Goal: Task Accomplishment & Management: Use online tool/utility

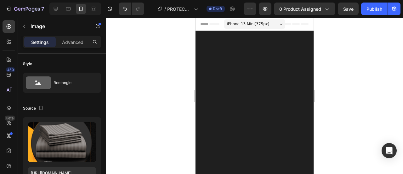
scroll to position [1578, 0]
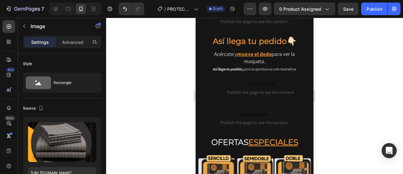
click at [293, 51] on div "¿Por qué elegir este protector? Heading Video Image HIPOALEGÉRNICO Accordion Ro…" at bounding box center [255, 27] width 118 height 1118
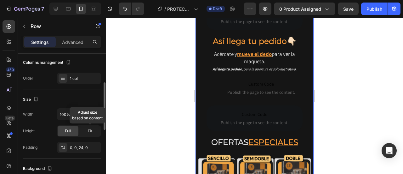
scroll to position [105, 0]
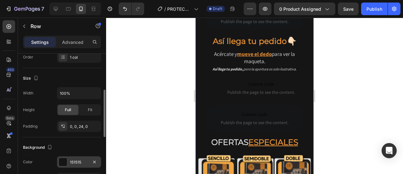
click at [77, 159] on div "151515" at bounding box center [79, 162] width 18 height 6
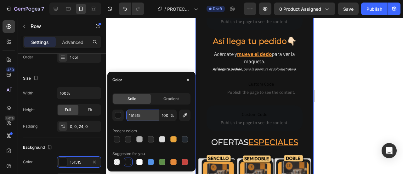
click at [132, 112] on input "151515" at bounding box center [142, 114] width 33 height 11
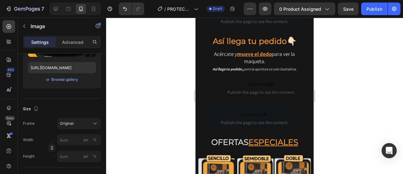
scroll to position [0, 0]
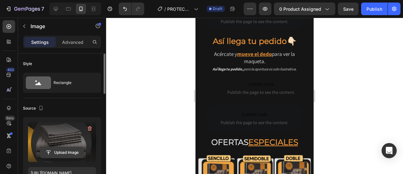
click at [70, 155] on input "file" at bounding box center [61, 152] width 43 height 11
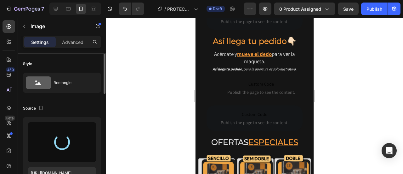
type input "[URL][DOMAIN_NAME]"
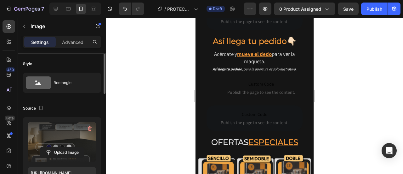
click at [368, 55] on div at bounding box center [254, 96] width 297 height 156
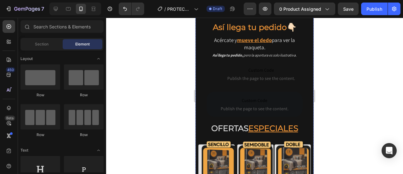
scroll to position [1620, 0]
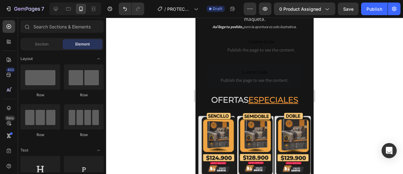
click at [349, 76] on div at bounding box center [254, 96] width 297 height 156
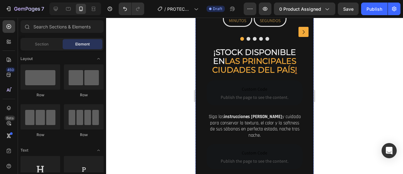
scroll to position [1872, 0]
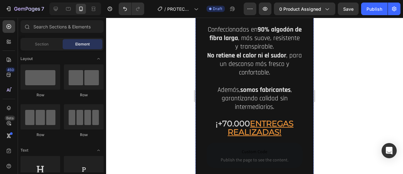
scroll to position [1710, 0]
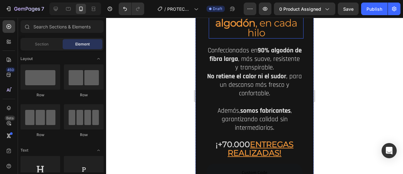
click at [268, 38] on h2 "La calidad del algodón , en cada hilo" at bounding box center [256, 23] width 95 height 30
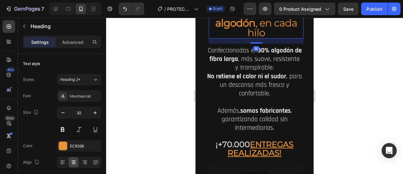
click at [254, 5] on icon at bounding box center [254, 2] width 5 height 5
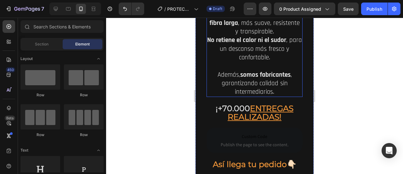
drag, startPoint x: 255, startPoint y: 81, endPoint x: 251, endPoint y: 62, distance: 19.6
click at [255, 82] on h2 "Confeccionadas en 90% algodón de fibra larga , más suave, resistente y transpir…" at bounding box center [255, 52] width 96 height 87
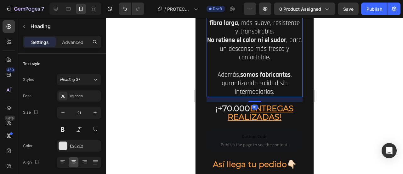
click at [251, 5] on icon at bounding box center [252, 3] width 4 height 4
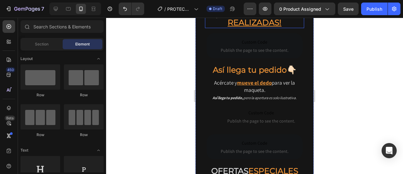
click at [242, 27] on u "ENTREGAS REALIZADAS!" at bounding box center [261, 18] width 66 height 18
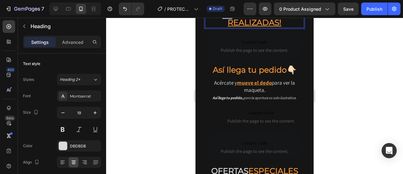
drag, startPoint x: 228, startPoint y: 65, endPoint x: 221, endPoint y: 65, distance: 6.9
click at [221, 19] on strong "¡+70.000" at bounding box center [233, 13] width 34 height 9
click at [327, 75] on div at bounding box center [254, 96] width 297 height 156
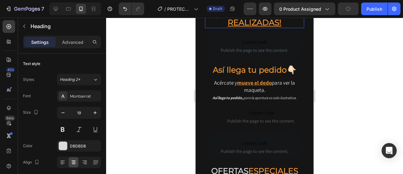
click at [289, 27] on u "ENTREGAS REALIZADAS!" at bounding box center [261, 18] width 66 height 18
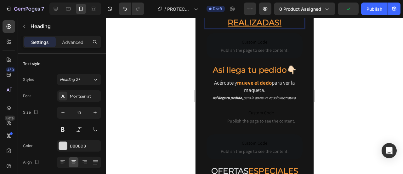
click at [276, 27] on u "ENTREGAS REALIZADAS!" at bounding box center [261, 18] width 66 height 18
click at [344, 64] on div at bounding box center [254, 96] width 297 height 156
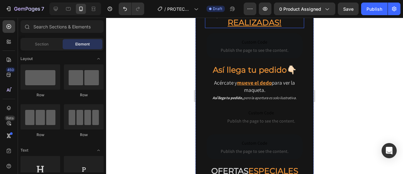
click at [276, 27] on u "ENTREGAS REALIZADAS!" at bounding box center [261, 18] width 66 height 18
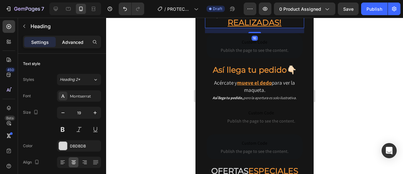
click at [72, 41] on p "Advanced" at bounding box center [72, 42] width 21 height 7
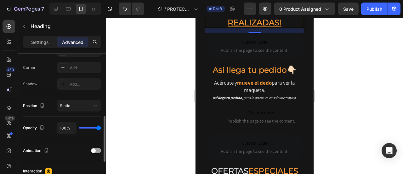
scroll to position [210, 0]
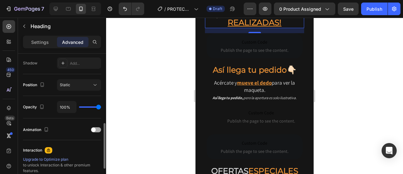
click at [92, 129] on span at bounding box center [93, 129] width 4 height 4
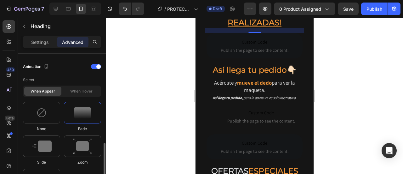
scroll to position [294, 0]
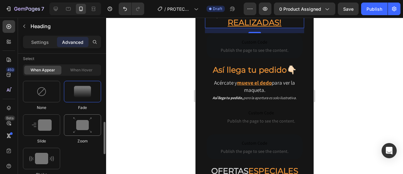
click at [86, 124] on img at bounding box center [82, 125] width 19 height 16
click at [48, 152] on img at bounding box center [41, 157] width 25 height 11
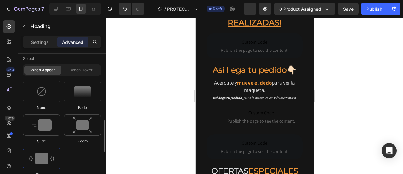
click at [79, 70] on div "When hover" at bounding box center [81, 69] width 37 height 9
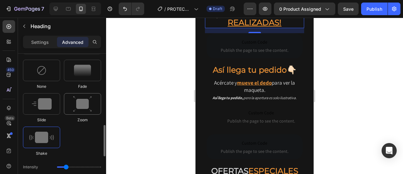
click at [89, 105] on img at bounding box center [82, 104] width 19 height 16
type input "1.7"
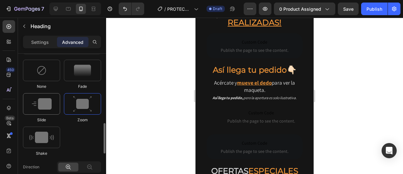
click at [52, 107] on div at bounding box center [41, 103] width 37 height 21
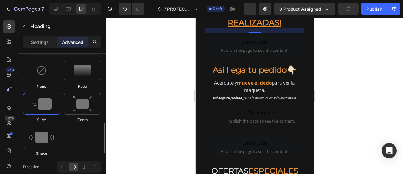
click at [82, 73] on img at bounding box center [82, 70] width 17 height 11
click at [85, 104] on img at bounding box center [82, 104] width 19 height 16
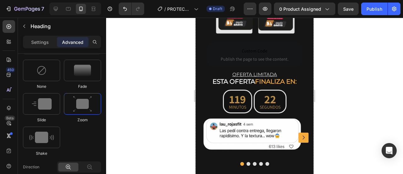
scroll to position [2046, 0]
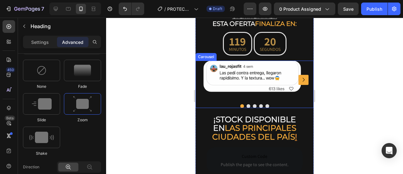
click at [300, 83] on icon "Carousel Next Arrow" at bounding box center [304, 80] width 8 height 8
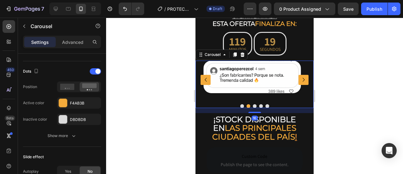
scroll to position [0, 0]
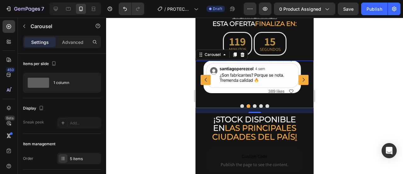
click at [207, 83] on icon "Carousel Back Arrow" at bounding box center [206, 80] width 8 height 8
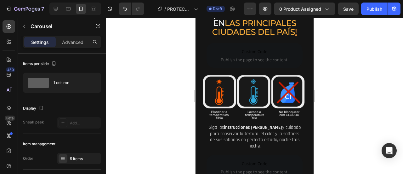
scroll to position [2151, 0]
click at [339, 89] on div at bounding box center [254, 96] width 297 height 156
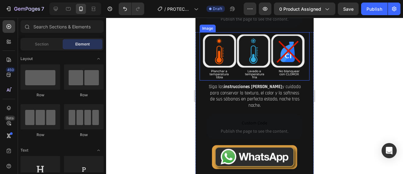
scroll to position [2214, 0]
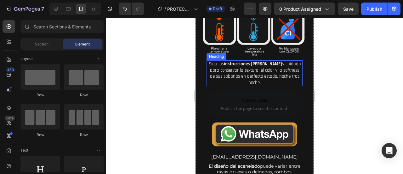
click at [257, 86] on h2 "Siga las instrucciones [PERSON_NAME] y cuidado para conservar la textura, el co…" at bounding box center [255, 73] width 96 height 26
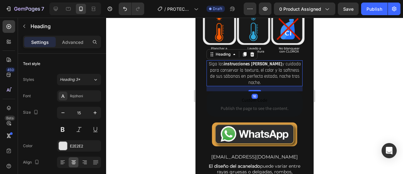
click at [232, 86] on h2 "Siga las instrucciones [PERSON_NAME] y cuidado para conservar la textura, el co…" at bounding box center [255, 73] width 96 height 26
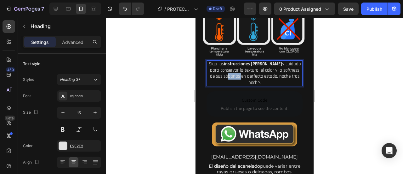
drag, startPoint x: 237, startPoint y: 112, endPoint x: 222, endPoint y: 112, distance: 14.8
click at [222, 85] on p "Siga las instrucciones [PERSON_NAME] y cuidado para conservar la textura, el co…" at bounding box center [254, 73] width 95 height 25
click at [339, 112] on div at bounding box center [254, 96] width 297 height 156
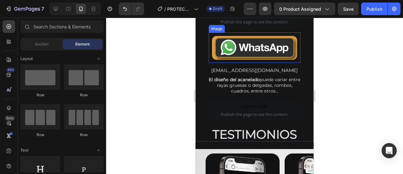
scroll to position [2319, 0]
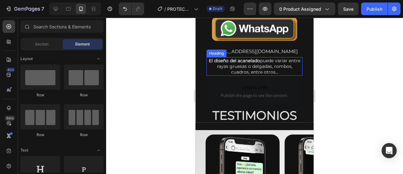
click at [267, 76] on h2 "El diseño del acanelado puede variar entre rayas gruesas o delgadas, rombos, cu…" at bounding box center [255, 66] width 96 height 19
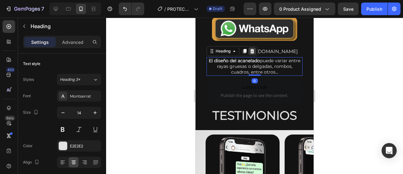
click at [252, 54] on icon at bounding box center [252, 50] width 5 height 5
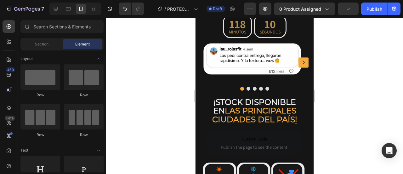
scroll to position [2025, 0]
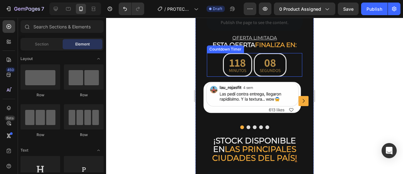
click at [240, 70] on div "118" at bounding box center [237, 62] width 17 height 15
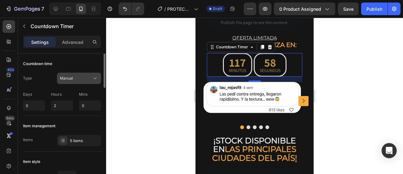
click at [83, 76] on div "Manual" at bounding box center [76, 78] width 32 height 6
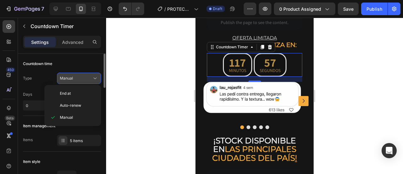
click at [83, 76] on div "Manual" at bounding box center [76, 78] width 32 height 6
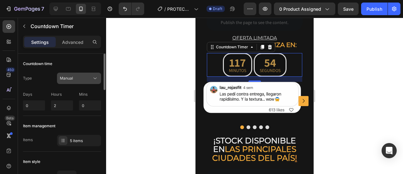
click at [79, 75] on div "Manual" at bounding box center [76, 78] width 32 height 6
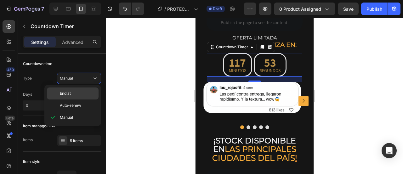
click at [77, 95] on p "End at" at bounding box center [78, 93] width 36 height 6
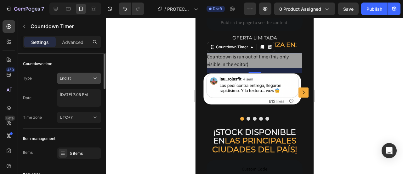
click at [78, 75] on div "End at" at bounding box center [76, 78] width 32 height 6
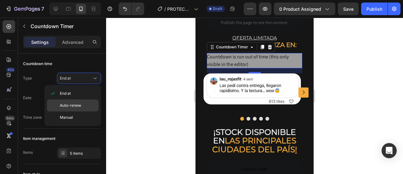
click at [78, 105] on span "Auto-renew" at bounding box center [70, 105] width 21 height 6
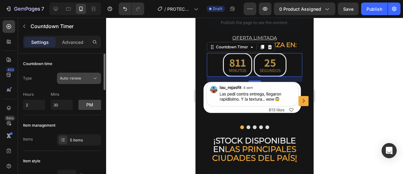
click at [79, 80] on span "Auto-renew" at bounding box center [70, 78] width 21 height 6
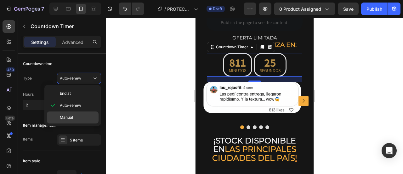
click at [76, 114] on div "Manual" at bounding box center [73, 117] width 52 height 12
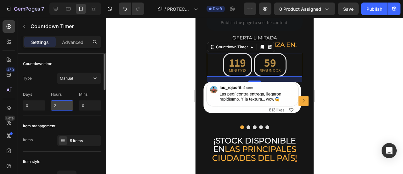
drag, startPoint x: 59, startPoint y: 104, endPoint x: 53, endPoint y: 104, distance: 6.0
click at [53, 104] on input "2" at bounding box center [62, 105] width 22 height 10
click at [52, 104] on input "2" at bounding box center [62, 105] width 22 height 10
type input "1"
click at [82, 129] on div "Item management" at bounding box center [62, 126] width 78 height 10
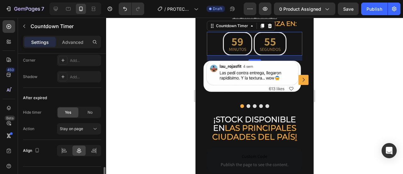
scroll to position [389, 0]
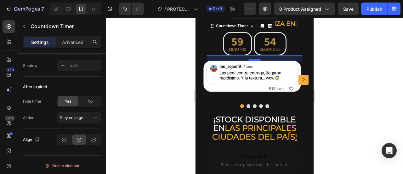
click at [239, 49] on div "59" at bounding box center [237, 41] width 17 height 15
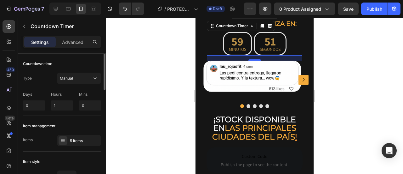
scroll to position [63, 0]
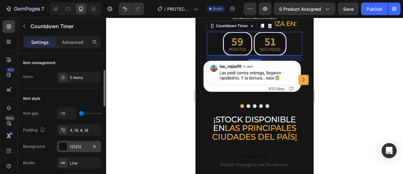
click at [68, 142] on div "121212" at bounding box center [79, 145] width 44 height 11
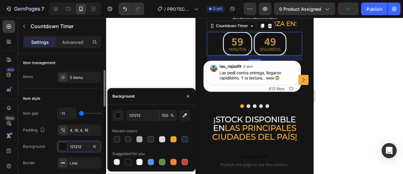
click at [68, 95] on div "Item style" at bounding box center [62, 98] width 78 height 10
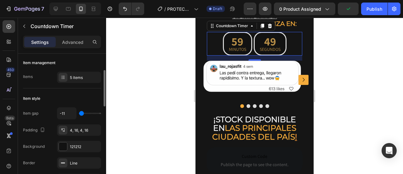
scroll to position [0, 0]
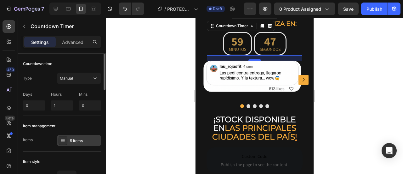
click at [80, 136] on div "5 items" at bounding box center [79, 139] width 44 height 11
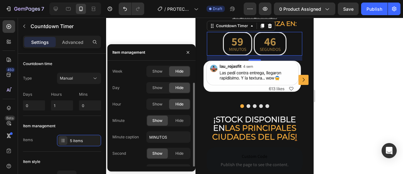
scroll to position [9, 0]
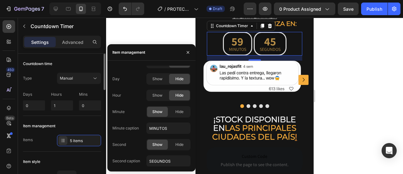
click at [74, 126] on div "Item management" at bounding box center [62, 126] width 78 height 10
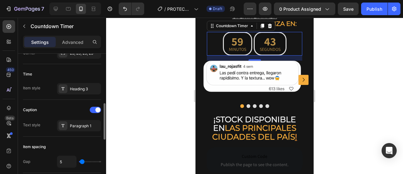
scroll to position [168, 0]
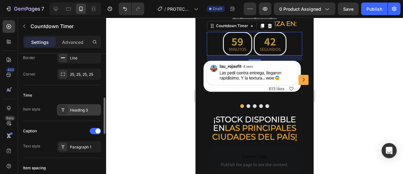
click at [86, 104] on div "Heading 3" at bounding box center [79, 109] width 44 height 11
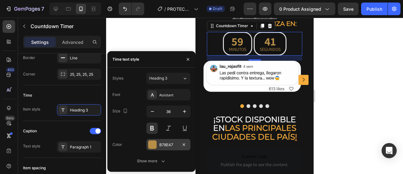
click at [152, 139] on div "B78E47" at bounding box center [168, 144] width 44 height 11
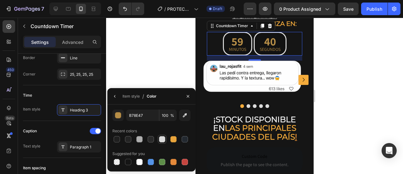
click at [163, 142] on div at bounding box center [162, 139] width 6 height 6
type input "DBDBDB"
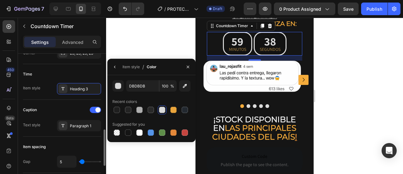
scroll to position [210, 0]
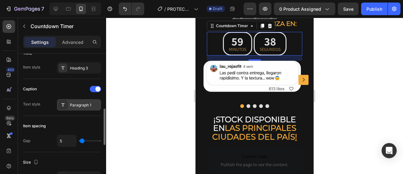
click at [79, 102] on div "Paragraph 1" at bounding box center [85, 105] width 30 height 6
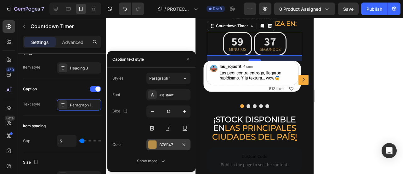
click at [151, 143] on div at bounding box center [152, 144] width 8 height 8
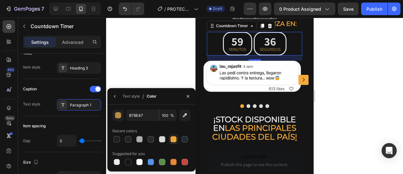
click at [170, 137] on div at bounding box center [174, 139] width 8 height 8
click at [164, 138] on div at bounding box center [162, 139] width 6 height 6
click at [140, 140] on div at bounding box center [139, 139] width 6 height 6
type input "AFAFAF"
click at [120, 98] on div "Text style / Color" at bounding box center [133, 96] width 52 height 16
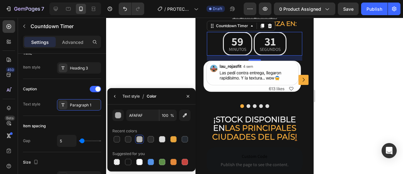
click at [130, 96] on div "Text style" at bounding box center [130, 96] width 17 height 6
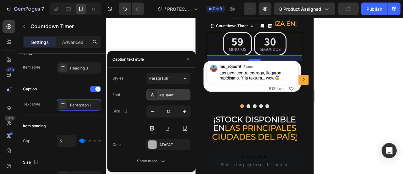
click at [168, 91] on div "Assistant" at bounding box center [168, 94] width 44 height 11
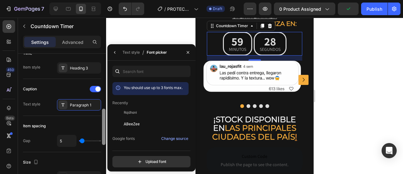
click at [103, 77] on div at bounding box center [103, 123] width 5 height 138
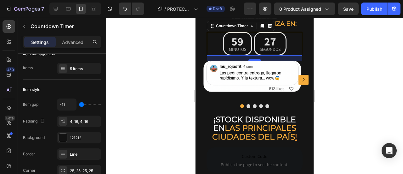
click at [181, 23] on div at bounding box center [254, 96] width 297 height 156
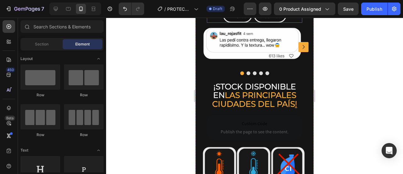
scroll to position [2088, 0]
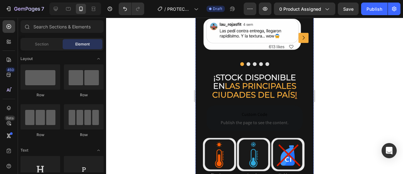
click at [293, 14] on div "59 MINUTOS 24 SEGUNDOS" at bounding box center [254, 2] width 95 height 24
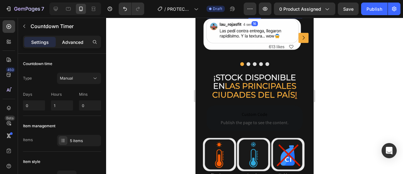
click at [75, 44] on p "Advanced" at bounding box center [72, 42] width 21 height 7
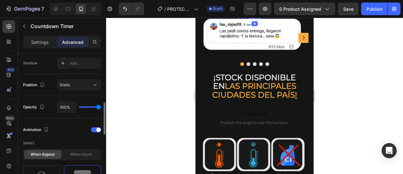
scroll to position [294, 0]
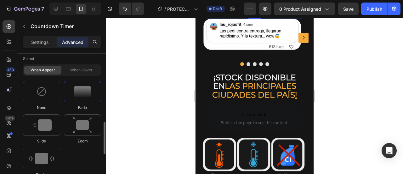
click at [72, 94] on div at bounding box center [82, 91] width 37 height 21
click at [76, 123] on img at bounding box center [82, 125] width 19 height 16
click at [38, 130] on div at bounding box center [41, 124] width 37 height 21
click at [47, 153] on img at bounding box center [41, 157] width 25 height 11
type input "0.7"
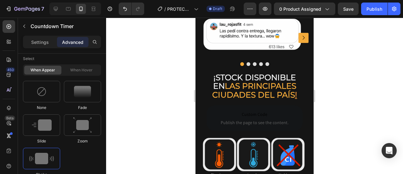
click at [320, 102] on div at bounding box center [254, 96] width 297 height 156
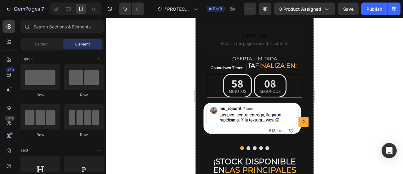
scroll to position [2067, 0]
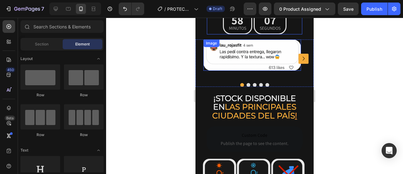
click at [266, 71] on img at bounding box center [252, 54] width 98 height 31
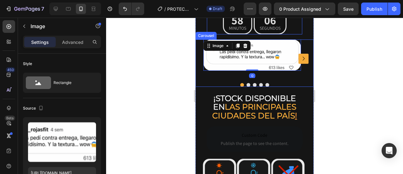
click at [300, 62] on icon "Carousel Next Arrow" at bounding box center [304, 58] width 8 height 8
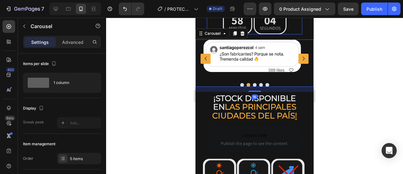
click at [300, 62] on icon "Carousel Next Arrow" at bounding box center [304, 58] width 8 height 8
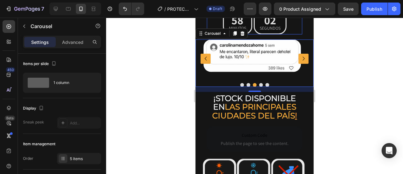
click at [300, 62] on icon "Carousel Next Arrow" at bounding box center [304, 58] width 8 height 8
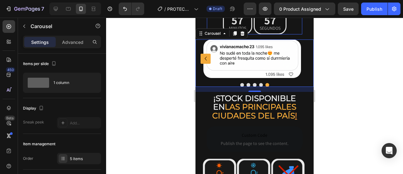
click at [240, 87] on button "Dot" at bounding box center [242, 85] width 4 height 4
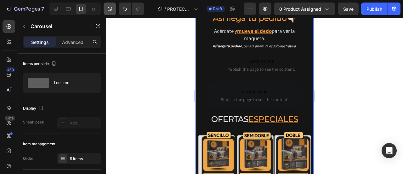
scroll to position [1773, 0]
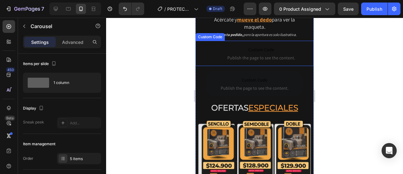
click at [223, 66] on p "Custom Code Publish the page to see the content." at bounding box center [261, 53] width 105 height 25
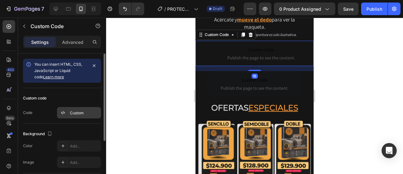
click at [72, 112] on div "Custom" at bounding box center [85, 113] width 30 height 6
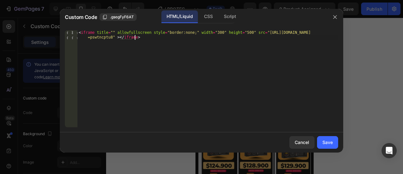
drag, startPoint x: 146, startPoint y: 47, endPoint x: 103, endPoint y: 30, distance: 46.6
click at [111, 32] on div "< iframe title = "" allowfullscreen style = "border:none;" width = "300" height…" at bounding box center [207, 88] width 261 height 116
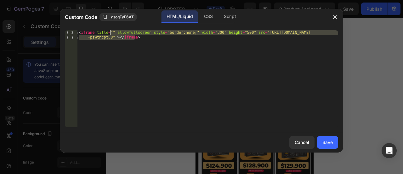
click at [80, 26] on div "<iframe title="" allowfullscreen style="border:none;" width="300" height="500" …" at bounding box center [201, 78] width 283 height 107
drag, startPoint x: 77, startPoint y: 26, endPoint x: 73, endPoint y: 25, distance: 3.5
click at [75, 26] on div "<iframe title="" allowfullscreen style="border:none;" width="300" height="500" …" at bounding box center [201, 78] width 283 height 107
click at [71, 25] on div "Custom Code .gsegFyF6AT HTML/Liquid CSS Script <iframe title="" allowfullscreen…" at bounding box center [201, 80] width 283 height 143
click at [71, 25] on div "Custom Code .gsegFyF6AT HTML/Liquid CSS Script" at bounding box center [193, 17] width 267 height 16
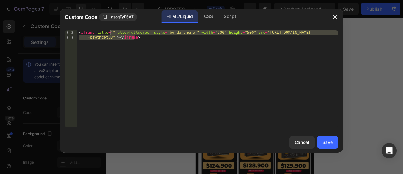
click at [137, 44] on div "< iframe title = "" allowfullscreen style = "border:none;" width = "300" height…" at bounding box center [207, 78] width 261 height 97
drag, startPoint x: 129, startPoint y: 32, endPoint x: 87, endPoint y: 27, distance: 42.8
click at [87, 27] on div "<iframe title="" allowfullscreen style="border:none;" width="300" height="500" …" at bounding box center [201, 78] width 283 height 107
paste textarea "500" height="500" src="[URL][DOMAIN_NAME]"
type textarea "<iframe title="" allowfullscreen style="border:none;" width="500" height="500" …"
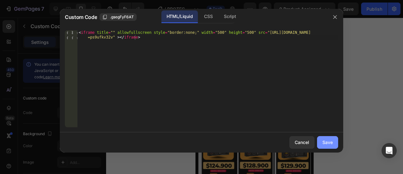
click at [322, 140] on div "Save" at bounding box center [327, 142] width 10 height 7
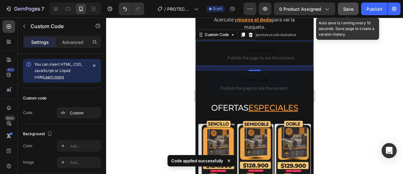
click at [348, 10] on span "Save" at bounding box center [348, 8] width 10 height 5
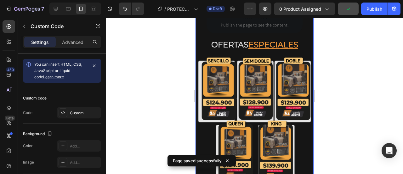
scroll to position [1878, 0]
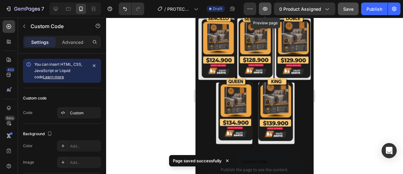
click at [268, 12] on button "button" at bounding box center [265, 9] width 13 height 13
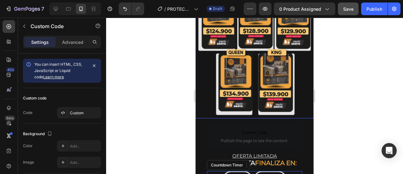
scroll to position [1920, 0]
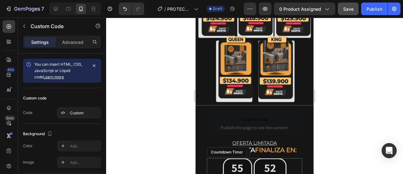
click at [247, 67] on img at bounding box center [255, 38] width 118 height 134
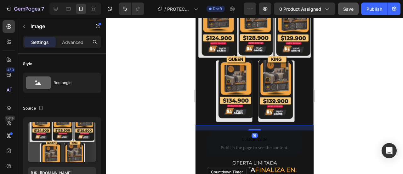
scroll to position [1899, 0]
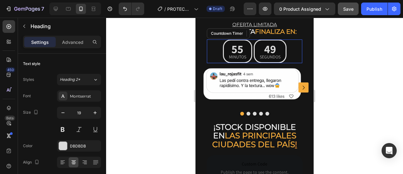
click at [336, 63] on div at bounding box center [254, 96] width 297 height 156
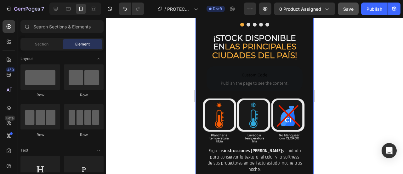
scroll to position [1962, 0]
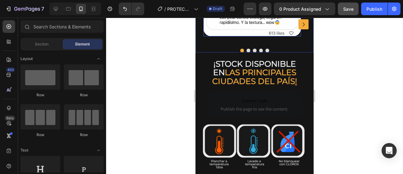
click at [270, 36] on img at bounding box center [252, 20] width 98 height 31
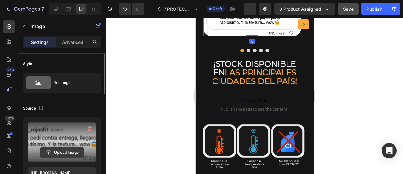
click at [70, 151] on input "file" at bounding box center [61, 152] width 43 height 11
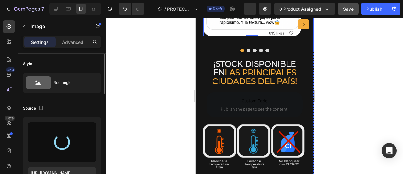
type input "[URL][DOMAIN_NAME]"
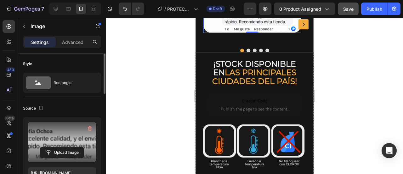
click at [300, 28] on icon "Carousel Next Arrow" at bounding box center [304, 24] width 8 height 8
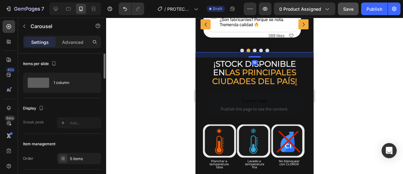
click at [261, 37] on img at bounding box center [252, 21] width 98 height 32
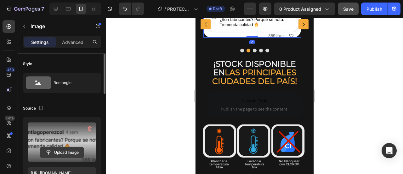
click at [66, 155] on input "file" at bounding box center [61, 152] width 43 height 11
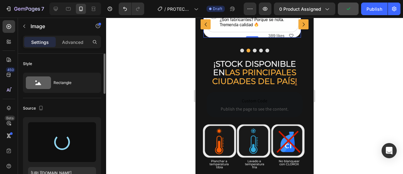
type input "[URL][DOMAIN_NAME]"
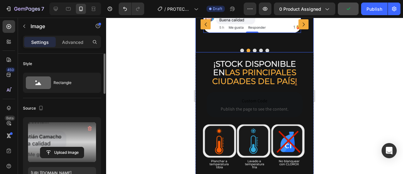
click at [206, 28] on icon "Carousel Back Arrow" at bounding box center [206, 24] width 8 height 8
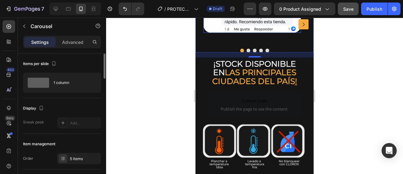
click at [223, 33] on img at bounding box center [252, 19] width 98 height 28
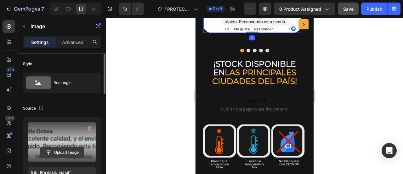
click at [62, 155] on input "file" at bounding box center [61, 152] width 43 height 11
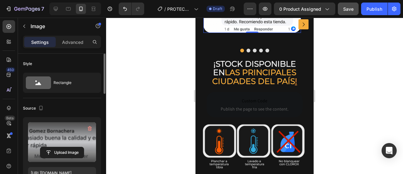
type input "[URL][DOMAIN_NAME]"
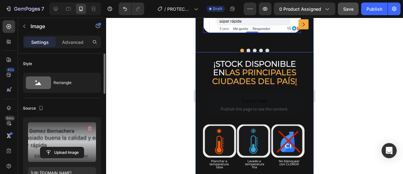
click at [300, 28] on icon "Carousel Next Arrow" at bounding box center [304, 24] width 8 height 8
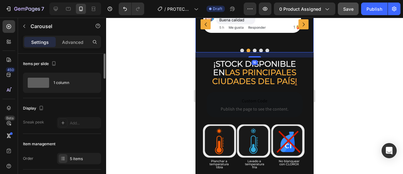
click at [300, 28] on icon "Carousel Next Arrow" at bounding box center [304, 24] width 8 height 8
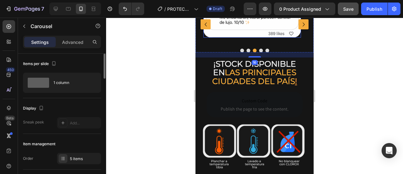
click at [244, 37] on img at bounding box center [252, 21] width 98 height 32
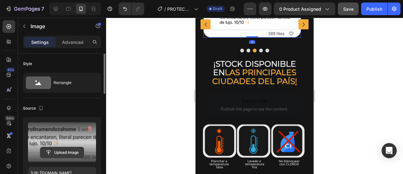
click at [67, 151] on input "file" at bounding box center [61, 152] width 43 height 11
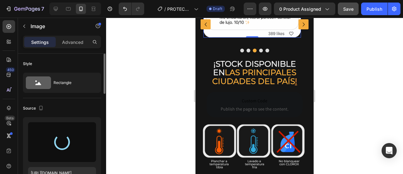
type input "[URL][DOMAIN_NAME]"
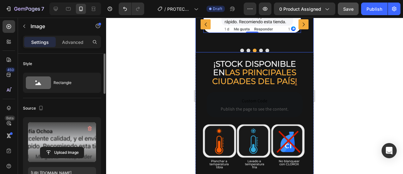
click at [300, 28] on icon "Carousel Next Arrow" at bounding box center [304, 24] width 8 height 8
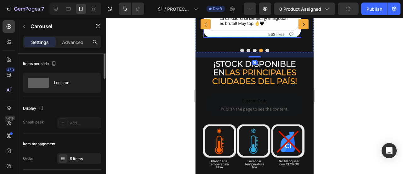
click at [267, 37] on img at bounding box center [252, 21] width 98 height 32
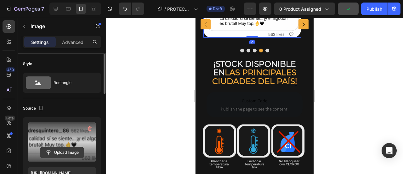
click at [70, 157] on input "file" at bounding box center [61, 152] width 43 height 11
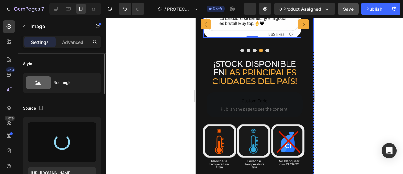
type input "[URL][DOMAIN_NAME]"
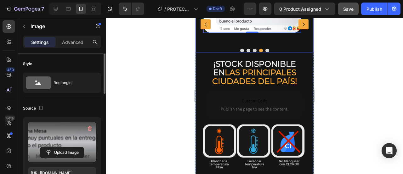
click at [300, 28] on icon "Carousel Next Arrow" at bounding box center [304, 24] width 8 height 8
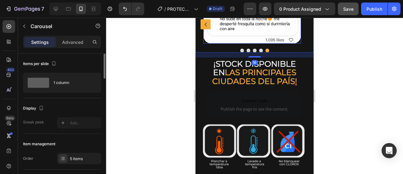
click at [248, 43] on img at bounding box center [252, 24] width 98 height 38
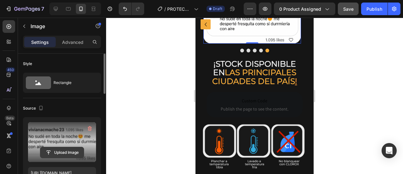
click at [65, 148] on input "file" at bounding box center [61, 152] width 43 height 11
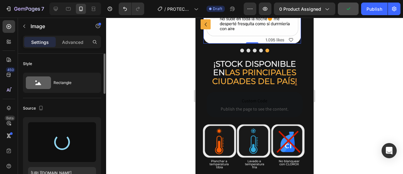
type input "[URL][DOMAIN_NAME]"
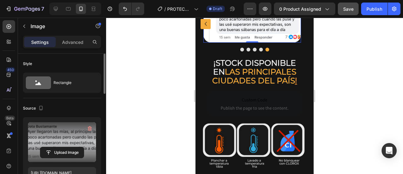
click at [339, 68] on div at bounding box center [254, 96] width 297 height 156
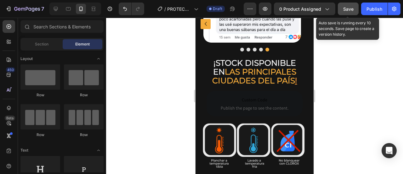
click at [351, 9] on span "Save" at bounding box center [348, 8] width 10 height 5
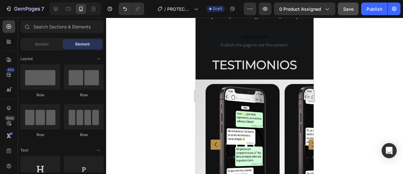
scroll to position [2298, 0]
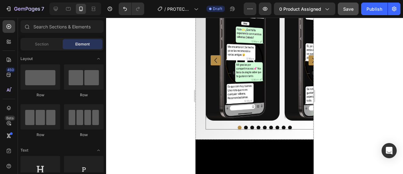
click at [309, 65] on icon "Carousel Next Arrow" at bounding box center [314, 60] width 10 height 10
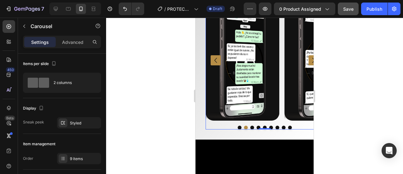
click at [309, 65] on icon "Carousel Next Arrow" at bounding box center [314, 60] width 10 height 10
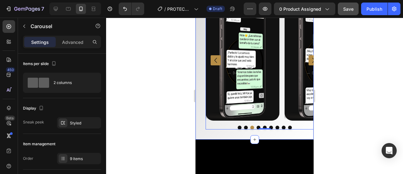
click at [200, 42] on div "Image Image Image Image Image Image Image Image Drop element here Carousel 0" at bounding box center [255, 62] width 118 height 134
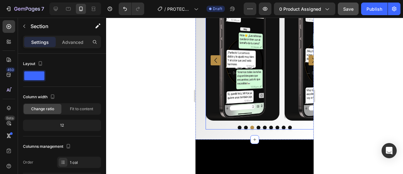
click at [309, 65] on icon "Carousel Next Arrow" at bounding box center [314, 60] width 10 height 10
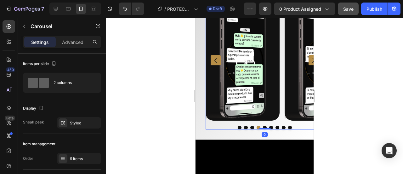
click at [309, 65] on icon "Carousel Next Arrow" at bounding box center [314, 60] width 10 height 10
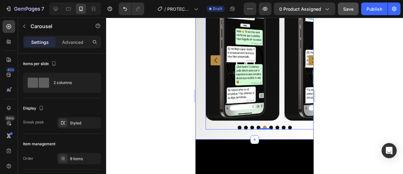
click at [283, 42] on div "Image Image Image Image Image Image Image Image Drop element here Carousel 0" at bounding box center [255, 62] width 118 height 134
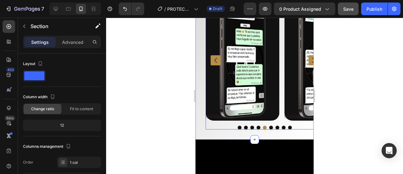
click at [281, 51] on div "Image Image Image Image Image Image Image Image Drop element here" at bounding box center [265, 60] width 118 height 121
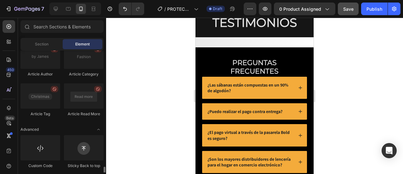
scroll to position [1786, 0]
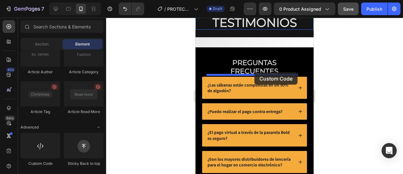
drag, startPoint x: 246, startPoint y: 160, endPoint x: 254, endPoint y: 72, distance: 88.6
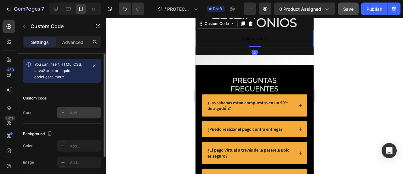
click at [64, 112] on icon at bounding box center [62, 112] width 5 height 5
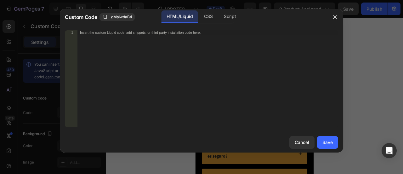
click at [136, 58] on div "Insert the custom Liquid code, add snippets, or third-party installation code h…" at bounding box center [207, 83] width 261 height 106
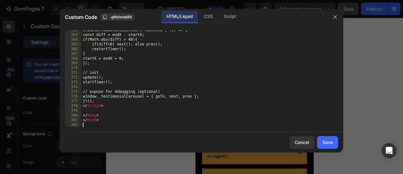
scroll to position [1859, 0]
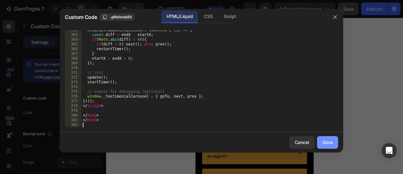
click at [326, 141] on div "Save" at bounding box center [327, 142] width 10 height 7
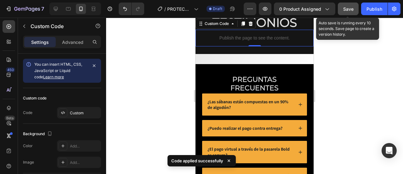
click at [351, 9] on span "Save" at bounding box center [348, 8] width 10 height 5
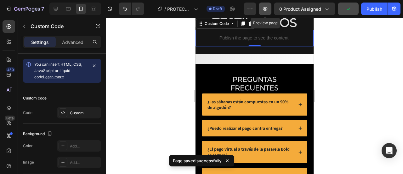
click at [268, 7] on icon "button" at bounding box center [265, 9] width 6 height 6
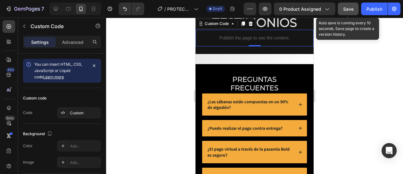
click at [354, 4] on button "Save" at bounding box center [348, 9] width 21 height 13
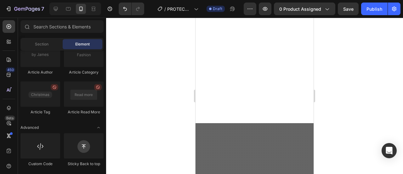
scroll to position [252, 0]
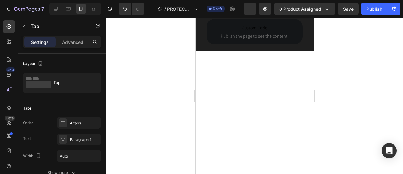
scroll to position [336, 0]
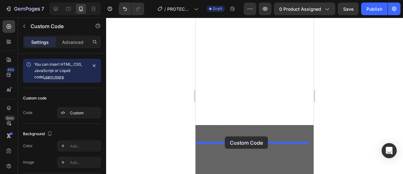
drag, startPoint x: 215, startPoint y: 104, endPoint x: 225, endPoint y: 136, distance: 34.0
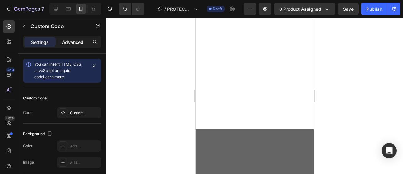
click at [74, 41] on p "Advanced" at bounding box center [72, 42] width 21 height 7
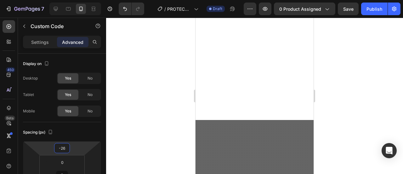
type input "-30"
drag, startPoint x: 75, startPoint y: 146, endPoint x: 74, endPoint y: 151, distance: 4.9
click at [74, 0] on html "7 Version history / PROTECTORES Draft Preview 0 product assigned Save Publish 4…" at bounding box center [201, 0] width 403 height 0
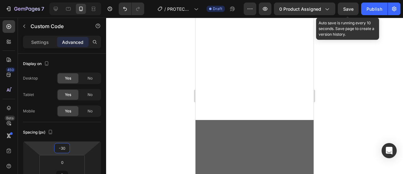
click at [348, 8] on span "Save" at bounding box center [348, 8] width 10 height 5
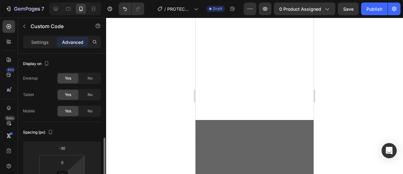
scroll to position [63, 0]
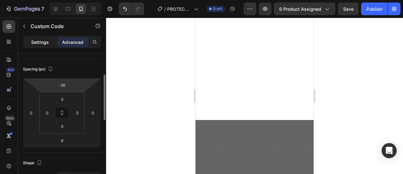
click at [49, 40] on div "Settings" at bounding box center [39, 42] width 31 height 10
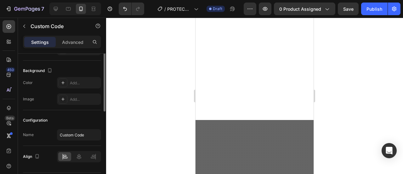
scroll to position [0, 0]
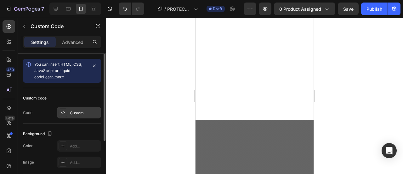
click at [71, 111] on div "Custom" at bounding box center [85, 113] width 30 height 6
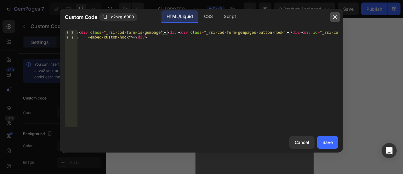
click at [333, 18] on icon "button" at bounding box center [334, 16] width 3 height 3
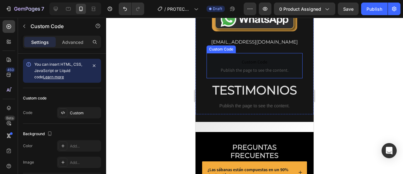
scroll to position [2126, 0]
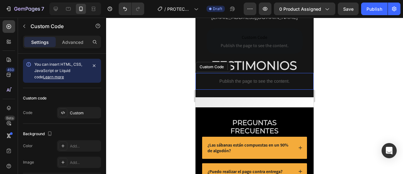
click at [247, 84] on p "Publish the page to see the content." at bounding box center [255, 81] width 118 height 7
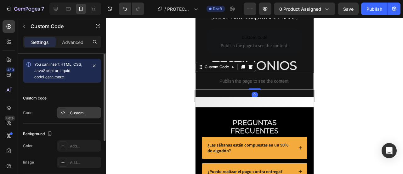
click at [74, 110] on div "Custom" at bounding box center [85, 113] width 30 height 6
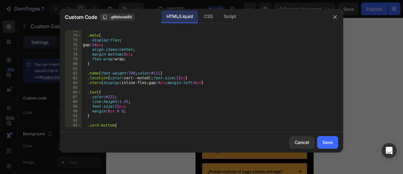
scroll to position [0, 0]
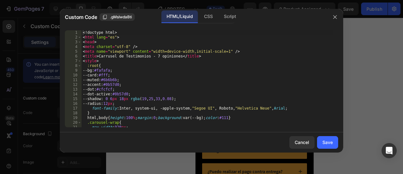
click at [133, 56] on div "<! doctype html > < html lang = "es" > < head > < meta charset = "utf-8" /> < m…" at bounding box center [208, 83] width 252 height 106
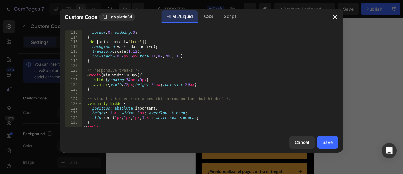
scroll to position [592, 0]
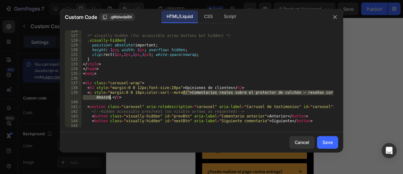
drag, startPoint x: 183, startPoint y: 92, endPoint x: 109, endPoint y: 99, distance: 73.7
click at [109, 99] on div "/* visually hidden (for accessible arrow buttons but hidden) */ .visually-hidde…" at bounding box center [208, 82] width 252 height 106
click at [109, 99] on div "/* visually hidden (for accessible arrow buttons but hidden) */ .visually-hidde…" at bounding box center [208, 78] width 252 height 97
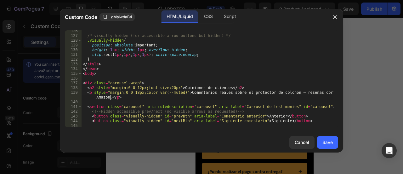
click at [109, 99] on div "/* visually hidden (for accessible arrow buttons but hidden) */ .visually-hidde…" at bounding box center [208, 82] width 252 height 106
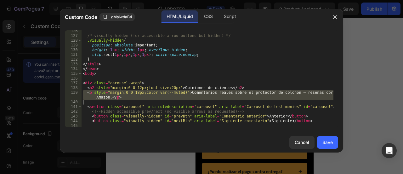
click at [109, 99] on div "/* visually hidden (for accessible arrow buttons but hidden) */ .visually-hidde…" at bounding box center [208, 82] width 252 height 106
click at [109, 99] on div "/* visually hidden (for accessible arrow buttons but hidden) */ .visually-hidde…" at bounding box center [208, 78] width 252 height 97
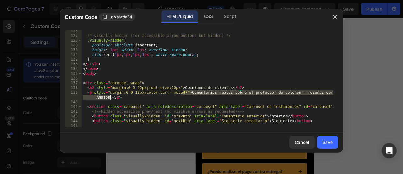
drag, startPoint x: 182, startPoint y: 92, endPoint x: 110, endPoint y: 99, distance: 72.8
click at [110, 99] on div "/* visually hidden (for accessible arrow buttons but hidden) */ .visually-hidde…" at bounding box center [208, 82] width 252 height 106
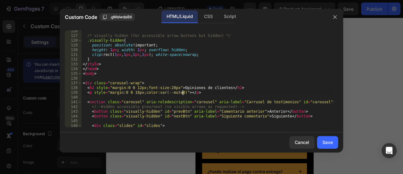
click at [160, 107] on div "/* visually hidden (for accessible arrow buttons but hidden) */ .visually-hidde…" at bounding box center [208, 82] width 252 height 106
type textarea "<!-- Hidden accessible prev/next (no visible arrows as requested) -->"
click at [322, 134] on div "Cancel Save" at bounding box center [201, 142] width 283 height 20
click at [328, 139] on div "Save" at bounding box center [327, 142] width 10 height 7
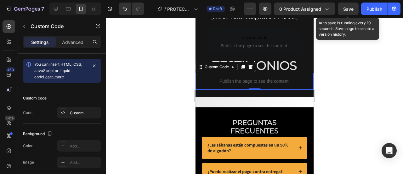
click at [351, 9] on span "Save" at bounding box center [348, 8] width 10 height 5
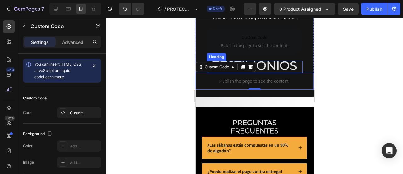
drag, startPoint x: 280, startPoint y: 110, endPoint x: 248, endPoint y: 109, distance: 31.5
click at [280, 73] on strong "TESTIMONIOS" at bounding box center [255, 65] width 84 height 15
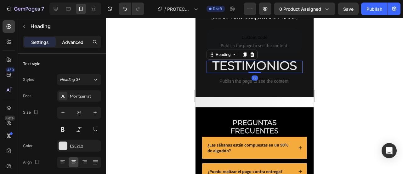
click at [74, 39] on p "Advanced" at bounding box center [72, 42] width 21 height 7
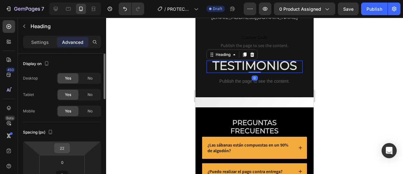
click at [65, 146] on input "22" at bounding box center [62, 147] width 13 height 9
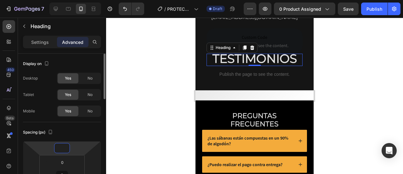
type input "0"
click at [83, 0] on html "7 Version history / PROTECTORES Draft Preview 0 product assigned Save Publish 4…" at bounding box center [201, 0] width 403 height 0
drag, startPoint x: 73, startPoint y: 159, endPoint x: 73, endPoint y: 152, distance: 7.2
click at [73, 0] on html "7 Version history / PROTECTORES Draft Preview 0 product assigned Save Publish 4…" at bounding box center [201, 0] width 403 height 0
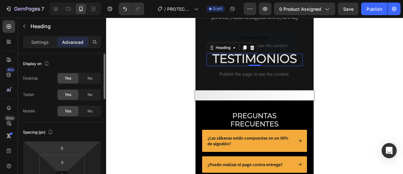
click at [73, 0] on html "7 Version history / PROTECTORES Draft Preview 0 product assigned Save Publish 4…" at bounding box center [201, 0] width 403 height 0
type input "18"
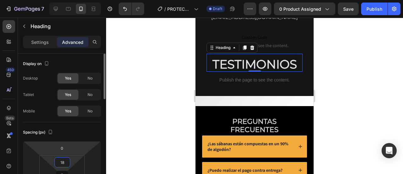
click at [75, 0] on html "7 Version history / PROTECTORES Draft Preview 0 product assigned Save Publish 4…" at bounding box center [201, 0] width 403 height 0
type input "30"
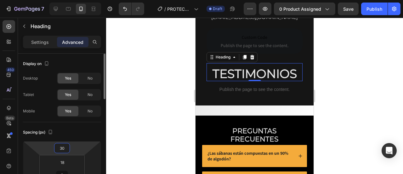
scroll to position [21, 0]
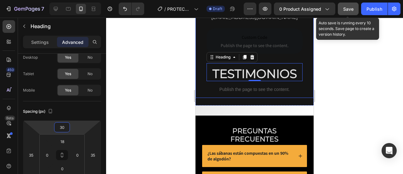
click at [343, 8] on button "Save" at bounding box center [348, 9] width 21 height 13
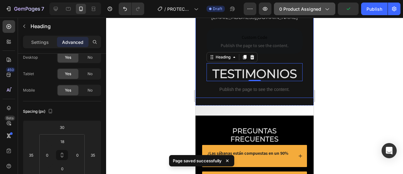
click at [317, 8] on span "0 product assigned" at bounding box center [300, 9] width 42 height 7
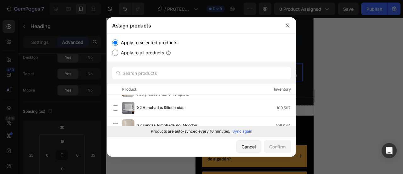
scroll to position [92, 0]
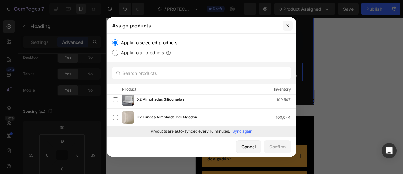
click at [288, 24] on icon "button" at bounding box center [287, 25] width 5 height 5
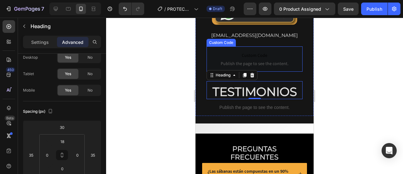
scroll to position [2168, 0]
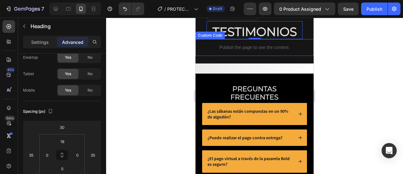
click at [237, 56] on div "Publish the page to see the content." at bounding box center [255, 47] width 118 height 17
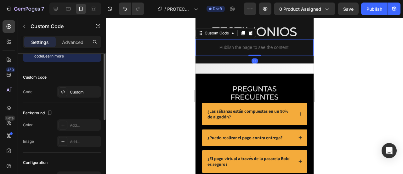
scroll to position [0, 0]
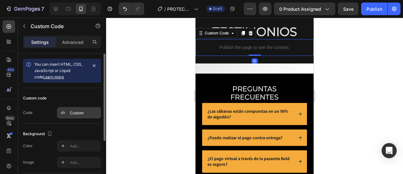
click at [73, 112] on div "Custom" at bounding box center [85, 113] width 30 height 6
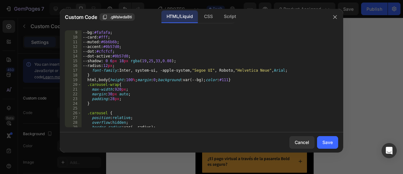
scroll to position [38, 0]
click at [108, 93] on div "--bg : #fafafa ; --card : #fff ; --muted : #6b6b6b ; --accent : #0b57d0 ; --dot…" at bounding box center [208, 83] width 252 height 106
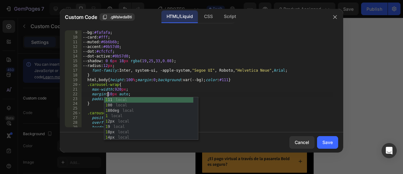
scroll to position [0, 2]
click at [132, 93] on div "--bg : #fafafa ; --card : #fff ; --muted : #6b6b6b ; --accent : #0b57d0 ; --dot…" at bounding box center [208, 83] width 252 height 106
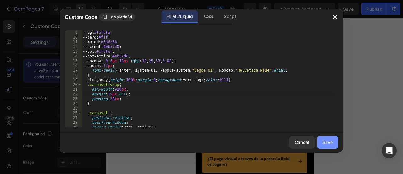
type textarea "margin:10px auto;"
click at [329, 145] on div "Save" at bounding box center [327, 142] width 10 height 7
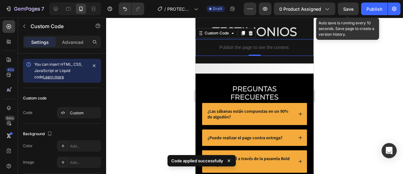
click at [351, 10] on span "Save" at bounding box center [348, 8] width 10 height 5
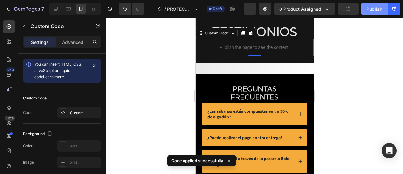
click at [372, 10] on div "Publish" at bounding box center [375, 9] width 16 height 7
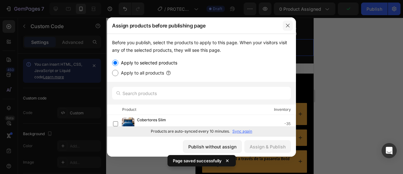
click at [284, 24] on button "button" at bounding box center [288, 25] width 10 height 10
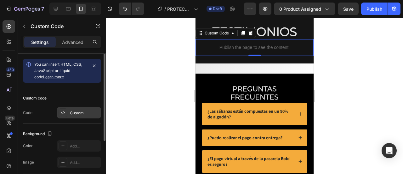
click at [71, 114] on div "Custom" at bounding box center [85, 113] width 30 height 6
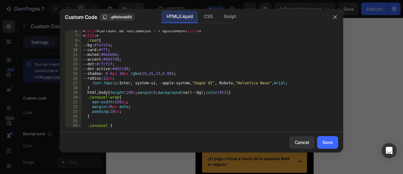
scroll to position [25, 0]
click at [110, 111] on div "< title > Carrusel de Testimonios - 7 opiniones </ title > < style > :root { --…" at bounding box center [208, 82] width 252 height 106
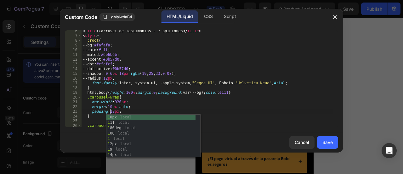
click at [128, 109] on div "< title > Carrusel de Testimonios - 7 opiniones </ title > < style > :root { --…" at bounding box center [208, 82] width 252 height 106
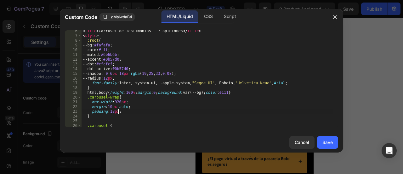
click at [113, 101] on div "< title > Carrusel de Testimonios - 7 opiniones </ title > < style > :root { --…" at bounding box center [208, 82] width 252 height 106
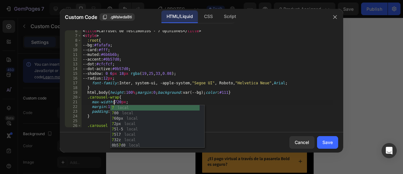
type textarea "max-width:720px;"
click at [329, 140] on div "Save" at bounding box center [327, 142] width 10 height 7
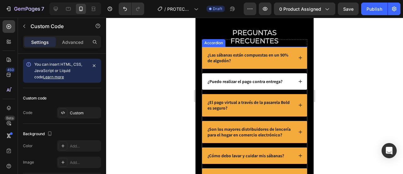
scroll to position [2252, 0]
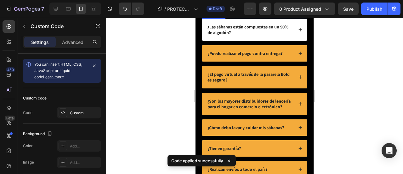
click at [203, 41] on div "¿Las sábanas están compuestas en un 90% de algodón?" at bounding box center [254, 30] width 105 height 22
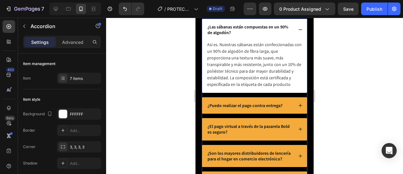
click at [224, 35] on strong "¿Las sábanas están compuestas en un 90% de algodón?" at bounding box center [248, 29] width 81 height 11
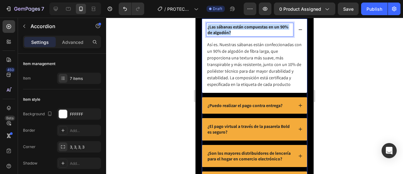
click at [227, 35] on strong "¿Las sábanas están compuestas en un 90% de algodón?" at bounding box center [248, 29] width 81 height 11
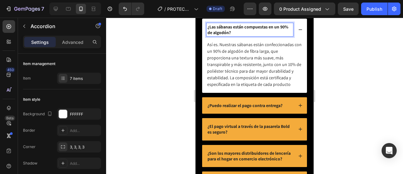
click at [227, 35] on strong "¿Las sábanas están compuestas en un 90% de algodón?" at bounding box center [248, 29] width 81 height 11
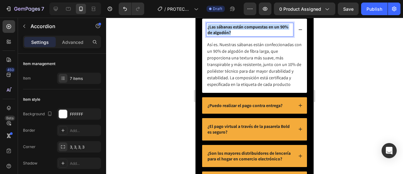
click at [227, 35] on strong "¿Las sábanas están compuestas en un 90% de algodón?" at bounding box center [248, 29] width 81 height 11
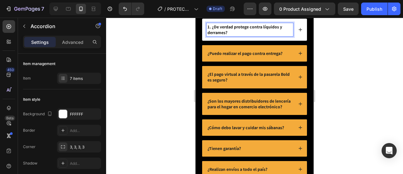
click at [205, 41] on div "1. ¿De verdad protege contra líquidos y derrames?" at bounding box center [254, 30] width 105 height 22
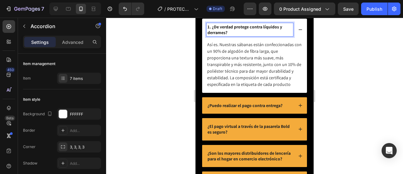
click at [211, 35] on strong "1. ¿De verdad protege contra líquidos y derrames?" at bounding box center [245, 29] width 75 height 11
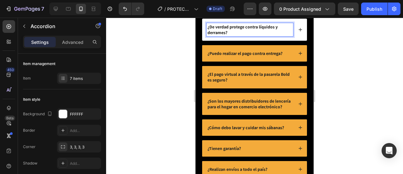
click at [299, 31] on icon at bounding box center [300, 29] width 3 height 3
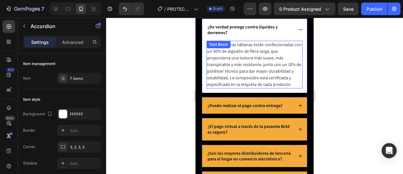
click at [208, 88] on p "Así es. Nuestras sábanas están confeccionadas con un 90% de algodón de fibra la…" at bounding box center [254, 64] width 95 height 46
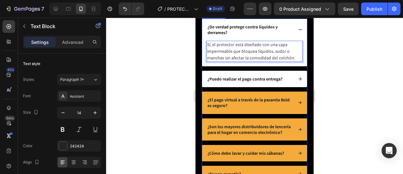
click at [234, 82] on strong "¿Puedo realizar el pago contra entrega?" at bounding box center [245, 79] width 75 height 6
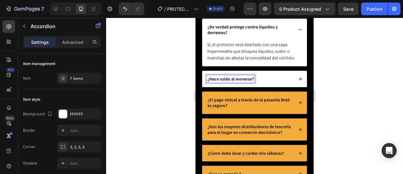
click at [298, 81] on icon at bounding box center [300, 79] width 4 height 4
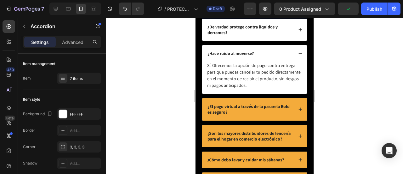
click at [256, 88] on p "Sí. Ofrecemos la opción de pago contra entrega para que puedas cancelar tu pedi…" at bounding box center [254, 75] width 95 height 26
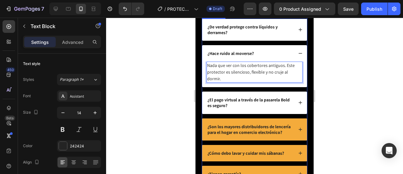
click at [227, 108] on strong "¿El pago virtual a través de la pasarela Bold es seguro?" at bounding box center [249, 102] width 82 height 11
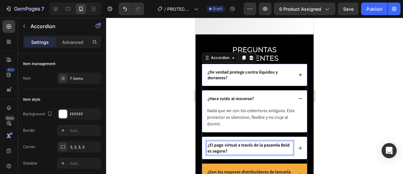
scroll to position [2273, 0]
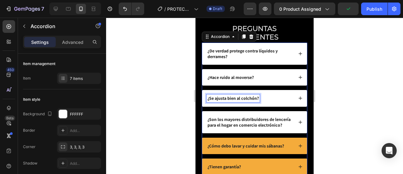
click at [298, 100] on icon at bounding box center [300, 98] width 4 height 4
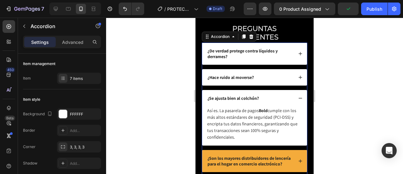
scroll to position [2269, 0]
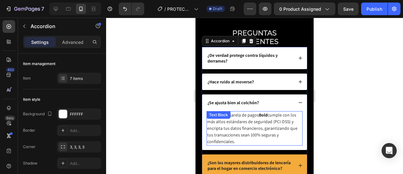
click at [256, 120] on p "Así es. La pasarela de pagos Bold cumple con los más altos estándares de seguri…" at bounding box center [254, 127] width 95 height 33
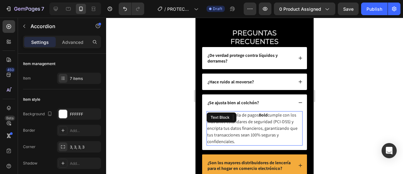
click at [256, 120] on p "Así es. La pasarela de pagos Bold cumple con los más altos estándares de seguri…" at bounding box center [254, 127] width 95 height 33
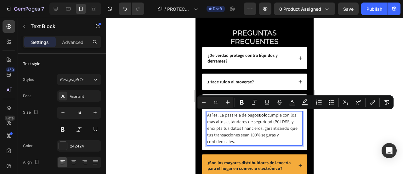
click at [330, 131] on div at bounding box center [254, 96] width 297 height 156
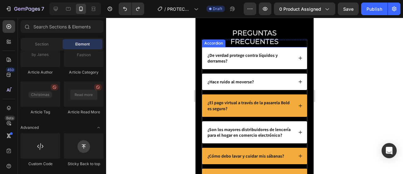
click at [250, 132] on strong "¿Son los mayores distribuidores de lencería para el hogar en comercio electróni…" at bounding box center [249, 131] width 83 height 11
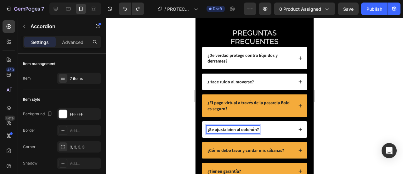
click at [298, 129] on icon at bounding box center [300, 129] width 4 height 4
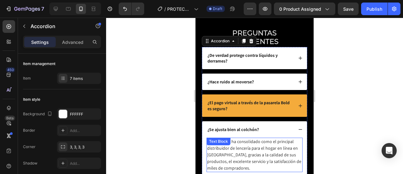
click at [250, 149] on p "Sí. Dabela se ha consolidado como el principal distribuidor de lencería para el…" at bounding box center [254, 154] width 95 height 33
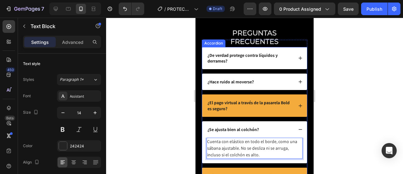
click at [298, 129] on icon at bounding box center [300, 129] width 4 height 4
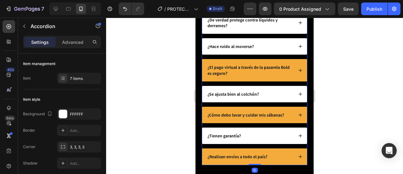
scroll to position [2310, 0]
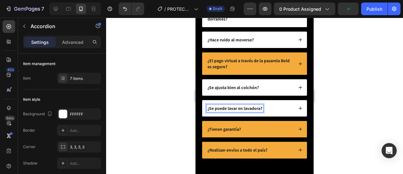
click at [298, 106] on icon at bounding box center [300, 108] width 4 height 4
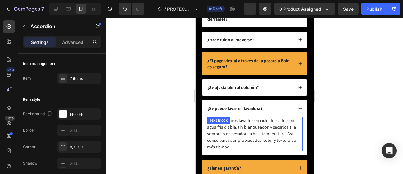
click at [248, 128] on p "Recomendamos lavarlos en ciclo delicado, con agua fría o tibia, sin blanqueador…" at bounding box center [254, 133] width 95 height 33
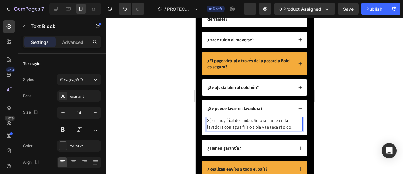
scroll to position [2329, 0]
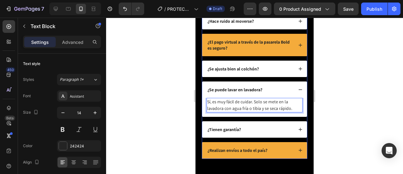
click at [236, 126] on strong "¿Tienen garantía?" at bounding box center [224, 129] width 33 height 6
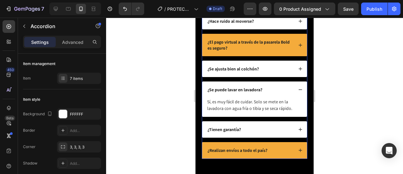
click at [321, 110] on div at bounding box center [254, 96] width 297 height 156
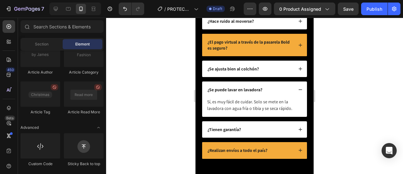
scroll to position [2352, 0]
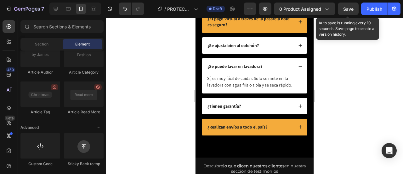
click at [350, 9] on span "Save" at bounding box center [348, 8] width 10 height 5
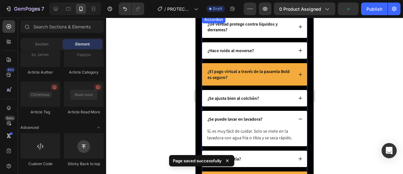
scroll to position [2289, 0]
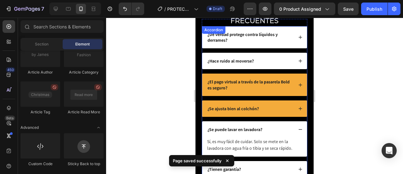
click at [251, 107] on strong "¿Se ajusta bien al colchón?" at bounding box center [233, 108] width 51 height 6
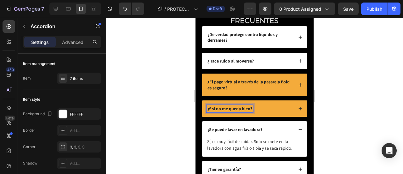
click at [298, 106] on icon at bounding box center [300, 108] width 4 height 4
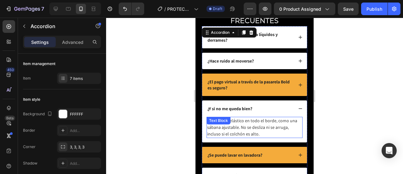
click at [229, 129] on p "Cuenta con elástico en todo el borde, como una sábana ajustable. No se desliza …" at bounding box center [254, 127] width 95 height 20
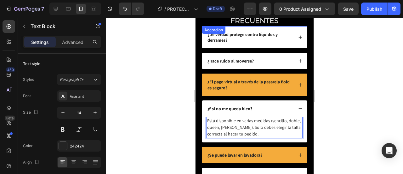
click at [337, 120] on div at bounding box center [254, 96] width 297 height 156
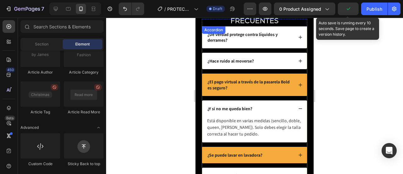
click at [350, 11] on icon "button" at bounding box center [348, 9] width 6 height 6
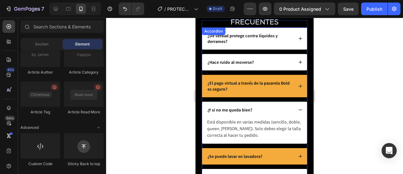
scroll to position [2269, 0]
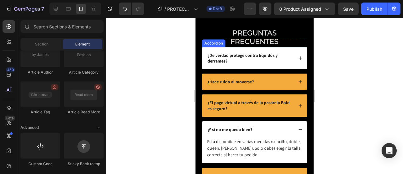
click at [204, 50] on div "¿De verdad protege contra líquidos y derrames?" at bounding box center [254, 58] width 105 height 22
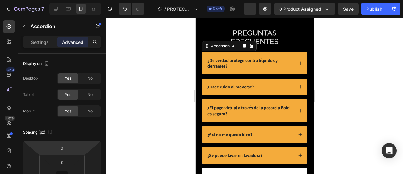
type input "16"
click at [76, 0] on html "7 Version history / PROTECTORES Draft Preview 0 product assigned Save Publish 4…" at bounding box center [201, 0] width 403 height 0
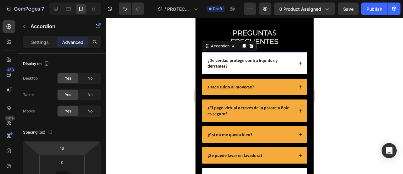
click at [261, 53] on div "PREGUNTAS FRECUENTES Heading ¿De verdad protege contra líquidos y derrames? ¿Ha…" at bounding box center [254, 122] width 105 height 165
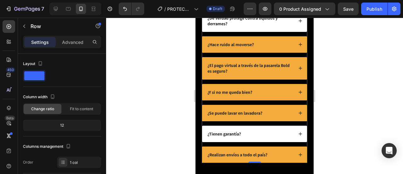
scroll to position [2247, 0]
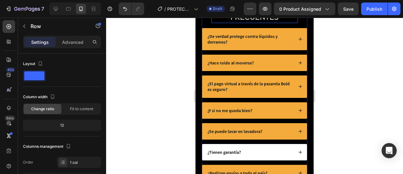
click at [263, 21] on strong "PREGUNTAS FRECUENTES" at bounding box center [255, 13] width 48 height 17
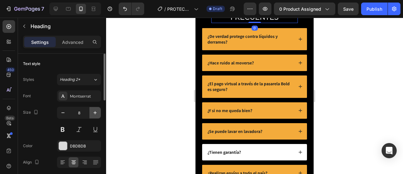
click at [97, 110] on icon "button" at bounding box center [95, 112] width 6 height 6
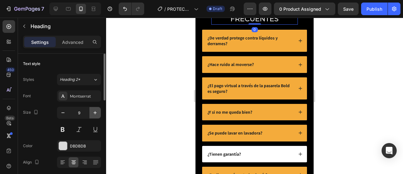
click at [97, 110] on icon "button" at bounding box center [95, 112] width 6 height 6
type input "10"
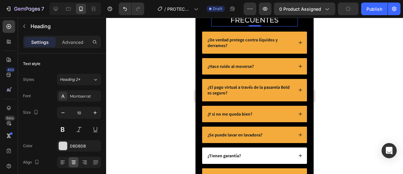
click at [228, 26] on h2 "PREGUNTAS FRECUENTES" at bounding box center [254, 15] width 87 height 21
drag, startPoint x: 228, startPoint y: 55, endPoint x: 280, endPoint y: 67, distance: 53.9
click at [273, 26] on p "PREGUNTAS FRECUENTES" at bounding box center [254, 16] width 85 height 20
click at [280, 26] on p "PREGUNTAS FRECUENTES" at bounding box center [254, 16] width 85 height 20
drag, startPoint x: 246, startPoint y: 61, endPoint x: 228, endPoint y: 57, distance: 18.5
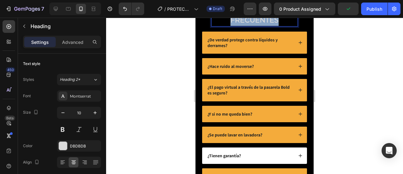
click at [228, 26] on p "PREGUNTAS FRECUENTES" at bounding box center [254, 16] width 85 height 20
drag, startPoint x: 231, startPoint y: 56, endPoint x: 277, endPoint y: 65, distance: 47.2
click at [277, 26] on p "PREGUNTAS FRECUENTES" at bounding box center [254, 16] width 85 height 20
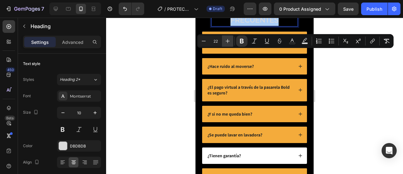
click at [228, 38] on icon "Editor contextual toolbar" at bounding box center [228, 41] width 6 height 6
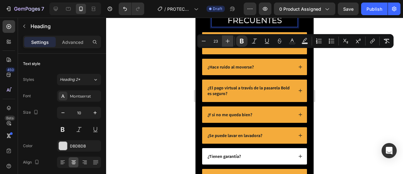
type input "25"
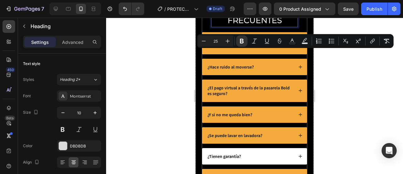
click at [357, 80] on div at bounding box center [254, 96] width 297 height 156
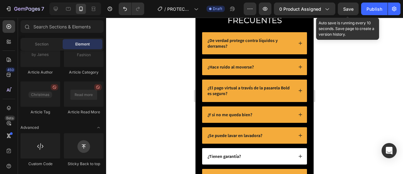
click at [353, 6] on span "Save" at bounding box center [348, 8] width 10 height 5
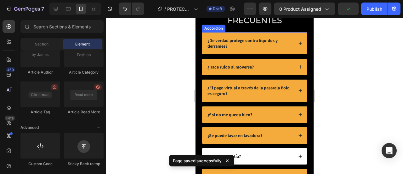
scroll to position [2206, 0]
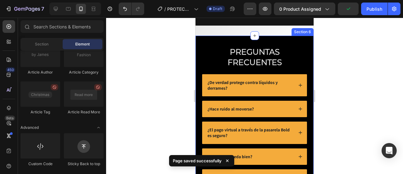
click at [206, 83] on div "⁠⁠⁠⁠⁠⁠⁠ PREGUNTAS FRECUENTES Heading ¿De verdad protege contra líquidos y derra…" at bounding box center [255, 142] width 118 height 213
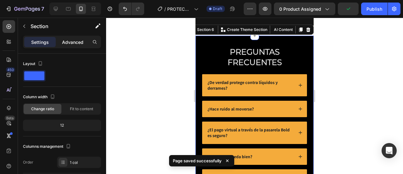
click at [71, 45] on p "Advanced" at bounding box center [72, 42] width 21 height 7
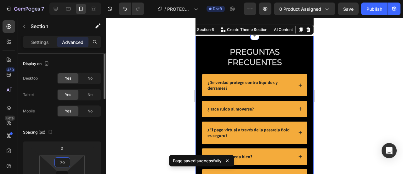
click at [64, 160] on input "70" at bounding box center [62, 161] width 13 height 9
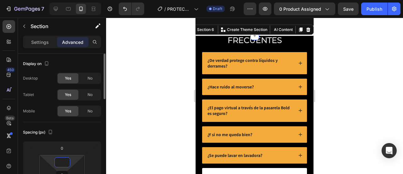
type input "70"
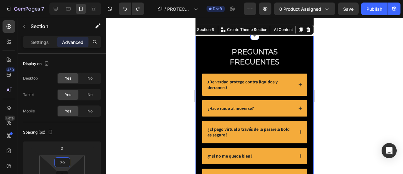
click at [336, 112] on div at bounding box center [254, 96] width 297 height 156
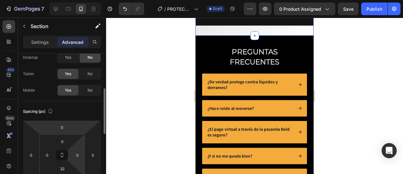
scroll to position [42, 0]
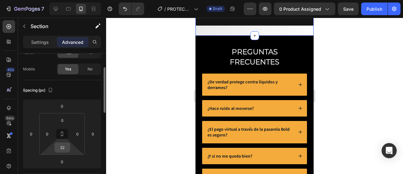
click at [66, 148] on input "32" at bounding box center [62, 146] width 13 height 9
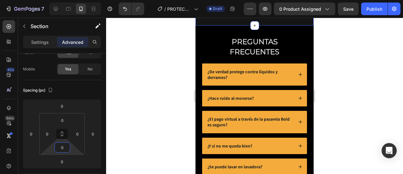
click at [354, 72] on div at bounding box center [254, 96] width 297 height 156
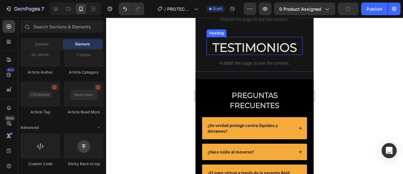
scroll to position [2143, 0]
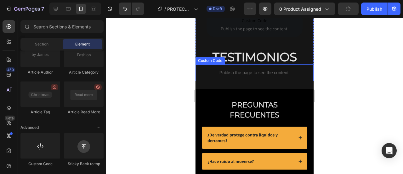
click at [271, 76] on p "Publish the page to see the content." at bounding box center [255, 72] width 118 height 7
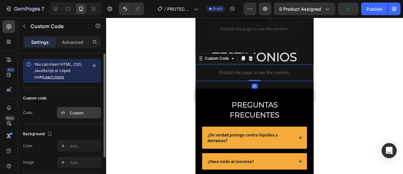
click at [69, 113] on div "Custom" at bounding box center [79, 112] width 44 height 11
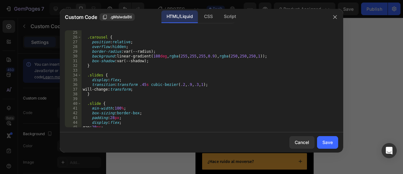
scroll to position [126, 0]
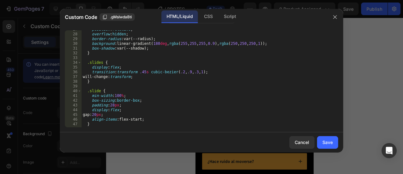
click at [109, 105] on div "position : relative ; overflow : hidden ; border-radius : var(--radius) ; backg…" at bounding box center [208, 80] width 252 height 106
type textarea "padding:8px;"
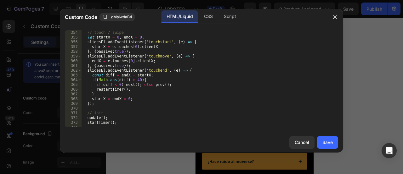
scroll to position [1854, 0]
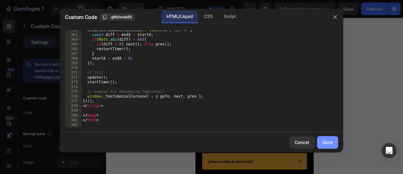
click at [327, 140] on div "Save" at bounding box center [327, 142] width 10 height 7
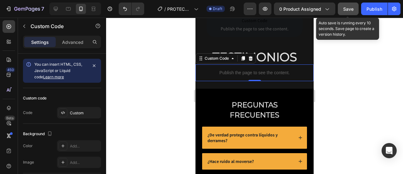
click at [355, 10] on button "Save" at bounding box center [348, 9] width 21 height 13
